Goal: Information Seeking & Learning: Learn about a topic

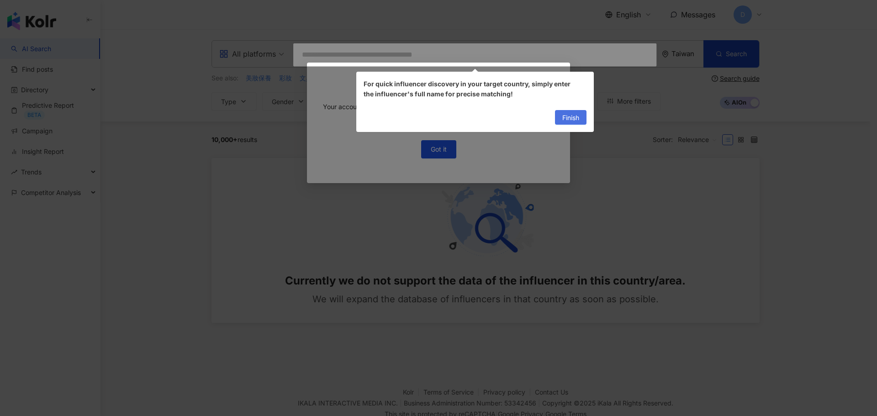
click at [566, 117] on span "Finish" at bounding box center [570, 118] width 17 height 15
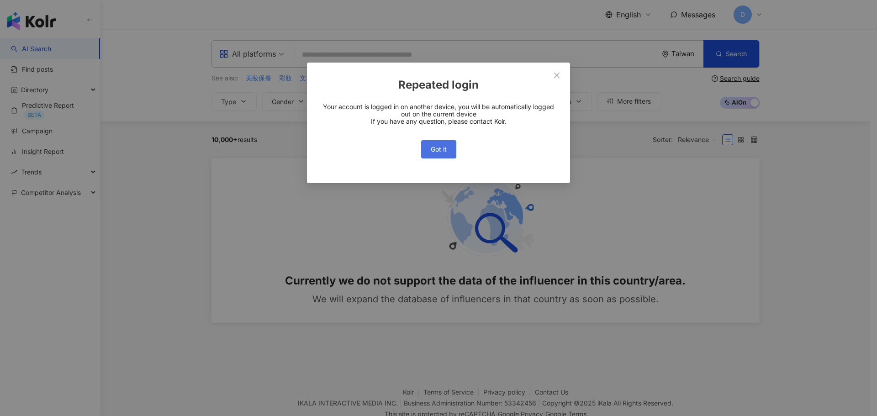
click at [431, 155] on button "Got it" at bounding box center [438, 149] width 35 height 18
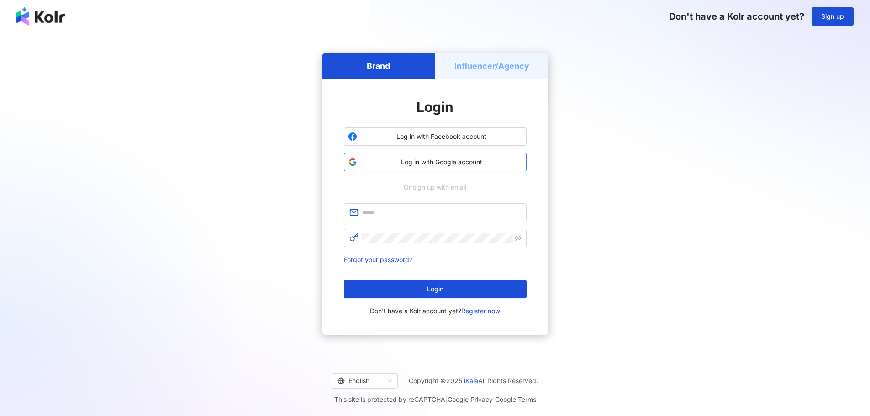
click at [461, 166] on span "Log in with Google account" at bounding box center [442, 162] width 162 height 9
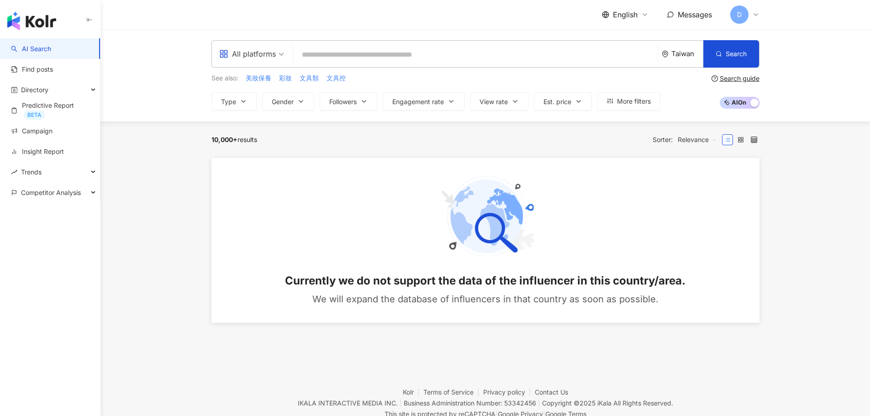
click at [628, 14] on span "English" at bounding box center [625, 15] width 25 height 10
click at [627, 32] on div "繁體中文" at bounding box center [624, 32] width 32 height 10
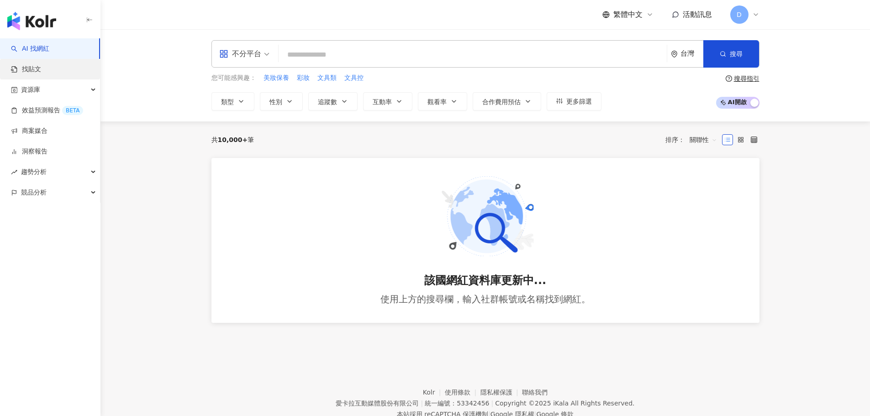
click at [39, 70] on link "找貼文" at bounding box center [26, 69] width 30 height 9
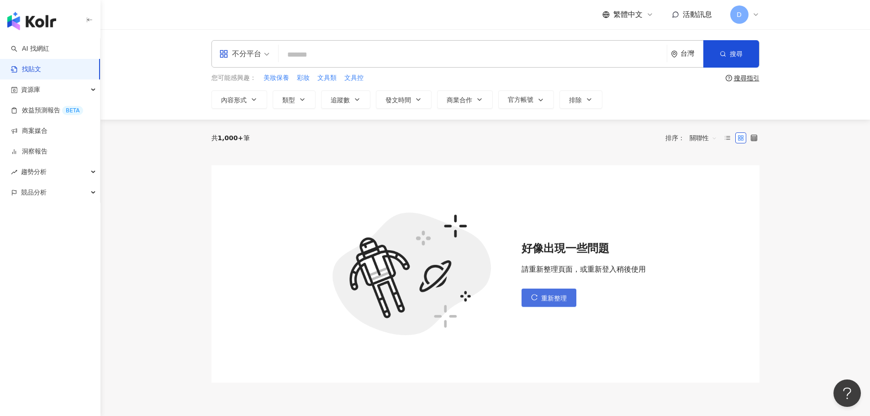
click at [540, 298] on button "重新整理" at bounding box center [549, 298] width 55 height 18
drag, startPoint x: 540, startPoint y: 298, endPoint x: 816, endPoint y: -10, distance: 413.0
click at [816, 0] on html "AI 找網紅 找貼文 資源庫 效益預測報告 BETA 商案媒合 洞察報告 趨勢分析 競品分析 繁體中文 活動訊息 D 不分平台 台灣 搜尋 您可能感興趣： 美…" at bounding box center [435, 208] width 870 height 416
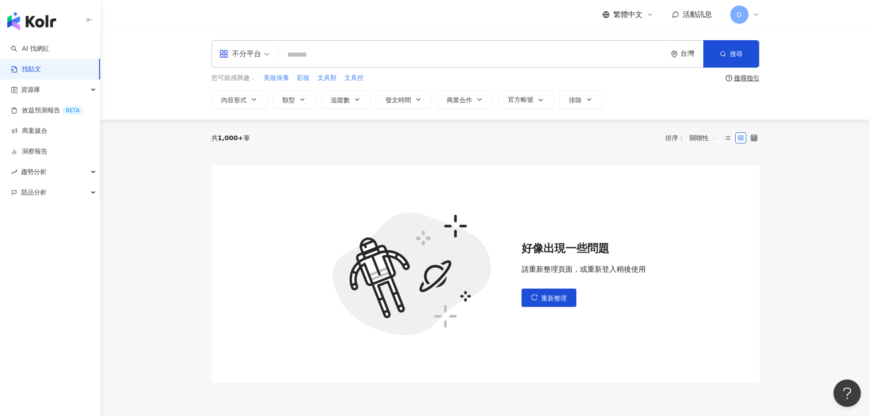
click at [760, 16] on div "繁體中文 活動訊息 D" at bounding box center [485, 14] width 585 height 29
click at [753, 11] on icon at bounding box center [755, 14] width 7 height 7
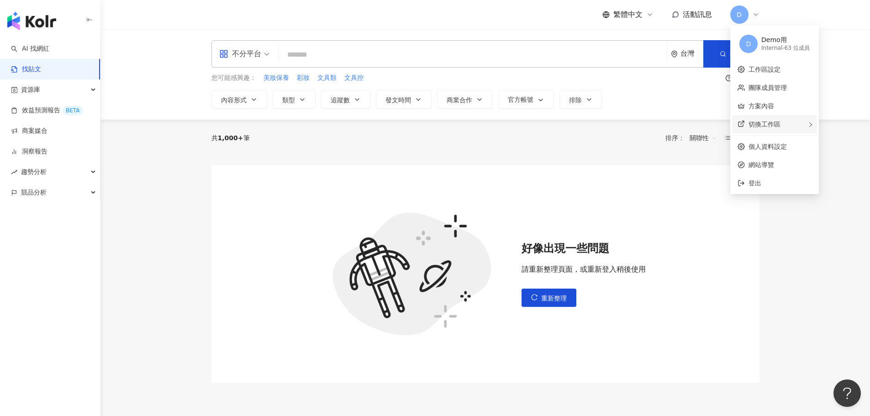
click at [768, 132] on div "切換工作區" at bounding box center [774, 124] width 85 height 18
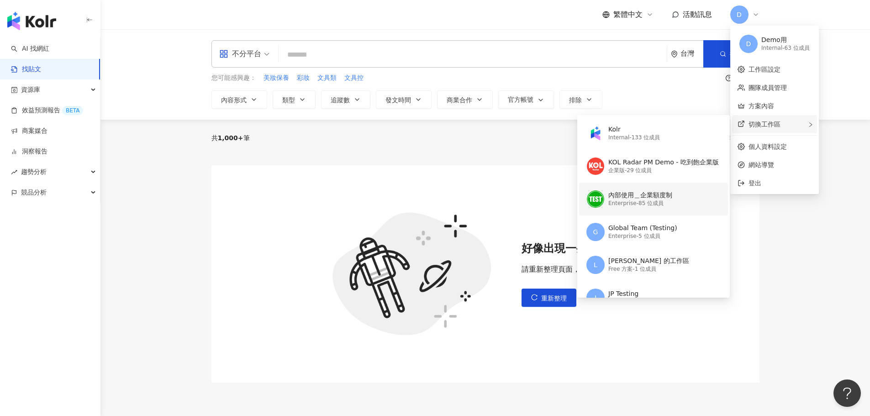
click at [653, 213] on div "內部使用＿企業額度制 Enterprise - 85 位成員" at bounding box center [652, 199] width 132 height 33
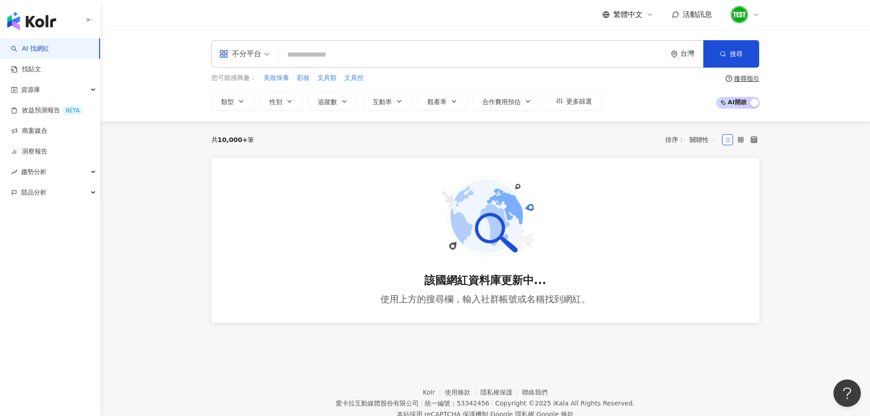
click at [369, 235] on div "該國網紅資料庫更新中... 使用上方的搜尋欄，輸入社群帳號或名稱找到網紅。" at bounding box center [485, 240] width 548 height 165
drag, startPoint x: 136, startPoint y: 218, endPoint x: 141, endPoint y: -29, distance: 247.6
click at [141, 0] on html "AI 找網紅 找貼文 資源庫 效益預測報告 BETA 商案媒合 洞察報告 趨勢分析 競品分析 繁體中文 活動訊息 不分平台 台灣 搜尋 您可能感興趣： 美妝保…" at bounding box center [435, 208] width 870 height 416
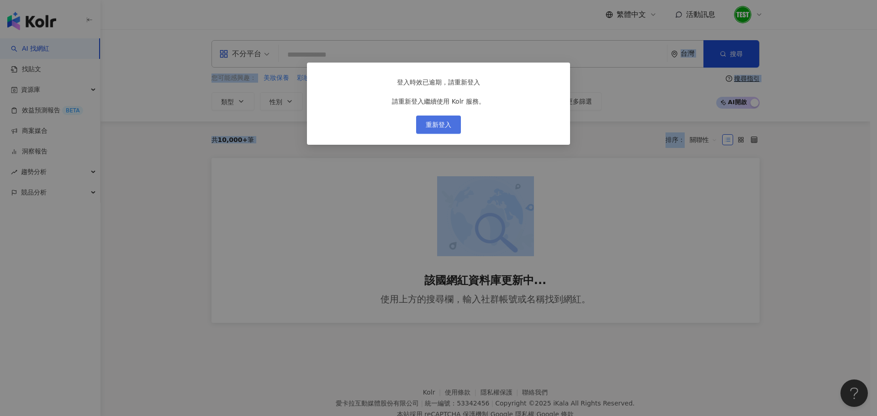
click at [453, 134] on button "重新登入" at bounding box center [438, 125] width 45 height 18
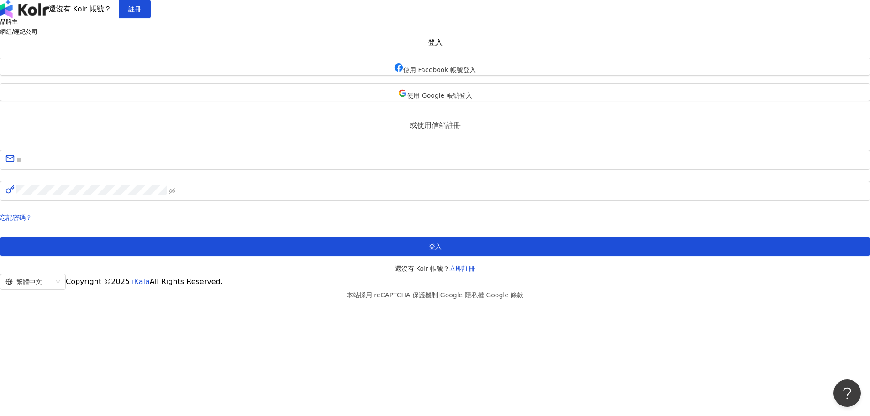
click at [405, 101] on div "使用 Facebook 帳號登入 使用 Google 帳號登入" at bounding box center [435, 80] width 870 height 44
click at [407, 99] on span "使用 Google 帳號登入" at bounding box center [439, 95] width 65 height 7
